Goal: Navigation & Orientation: Find specific page/section

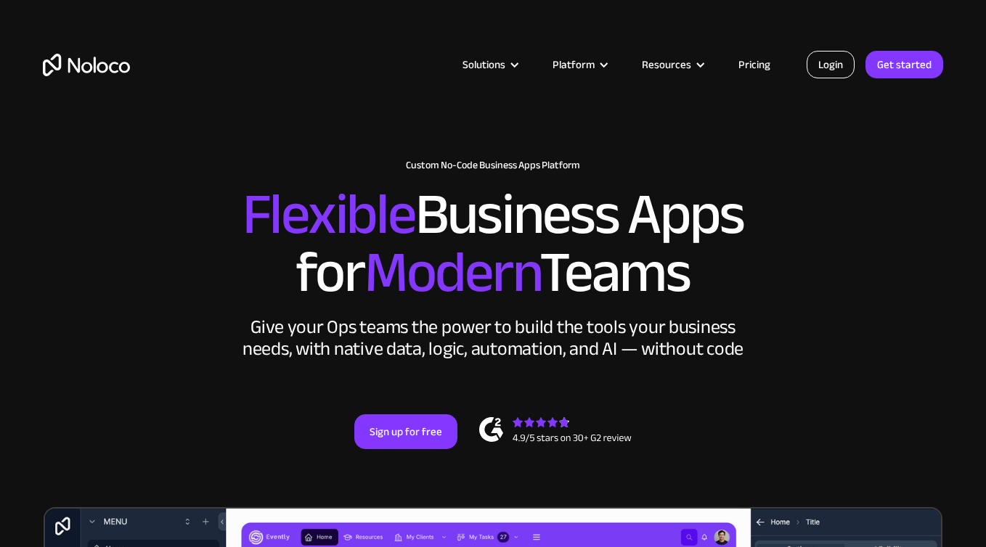
click at [839, 70] on link "Login" at bounding box center [831, 65] width 48 height 28
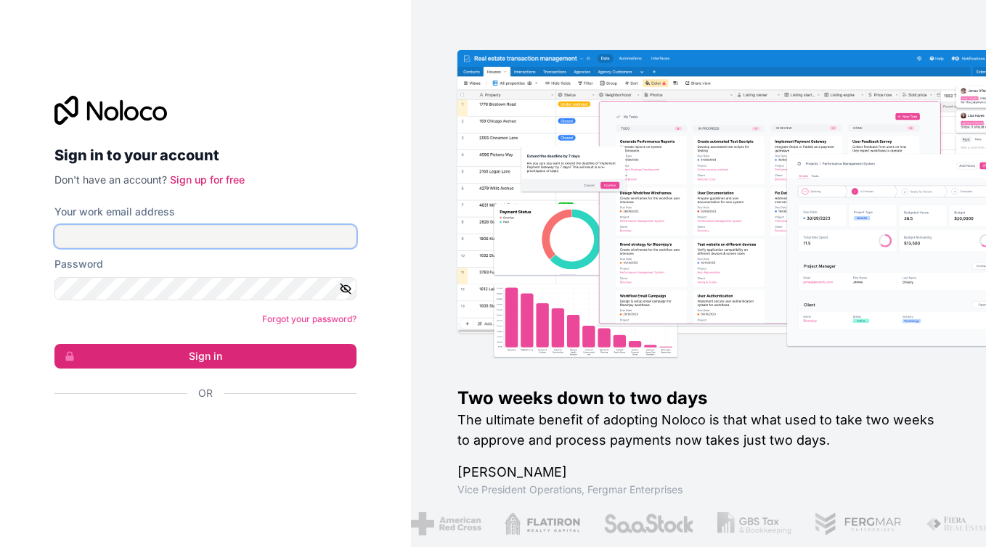
click at [161, 242] on input "Your work email address" at bounding box center [205, 236] width 302 height 23
type input "[EMAIL_ADDRESS][DOMAIN_NAME]"
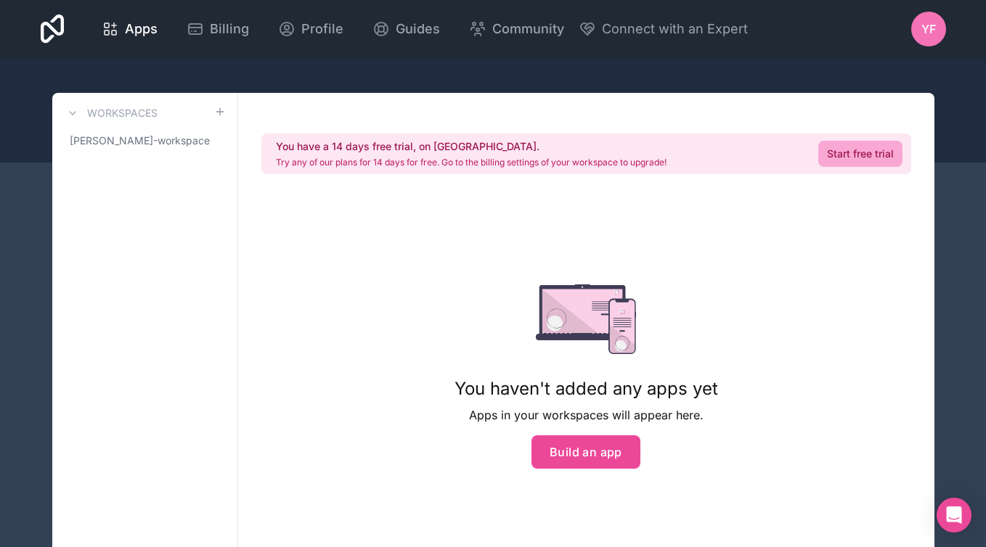
click at [923, 23] on span "YF" at bounding box center [928, 28] width 15 height 17
click at [578, 82] on div at bounding box center [493, 110] width 986 height 105
click at [128, 30] on span "Apps" at bounding box center [141, 29] width 33 height 20
